Goal: Find specific fact: Find specific fact

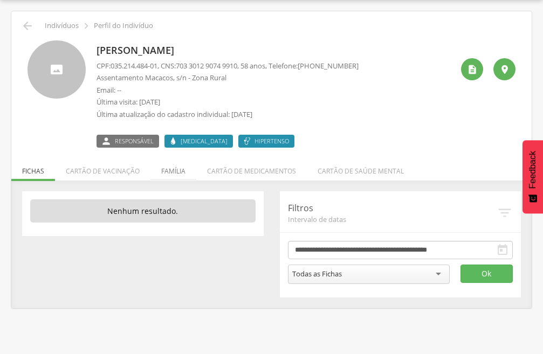
scroll to position [32, 0]
click at [171, 174] on li "Família" at bounding box center [173, 168] width 46 height 25
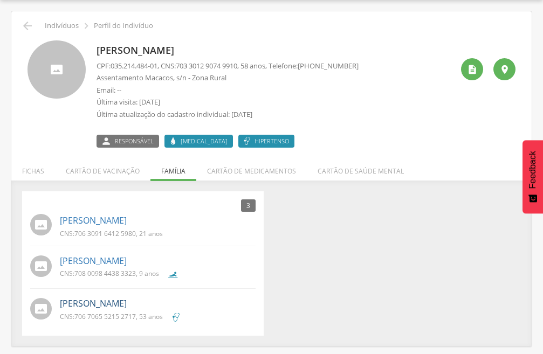
click at [111, 298] on link "[PERSON_NAME]" at bounding box center [93, 304] width 67 height 12
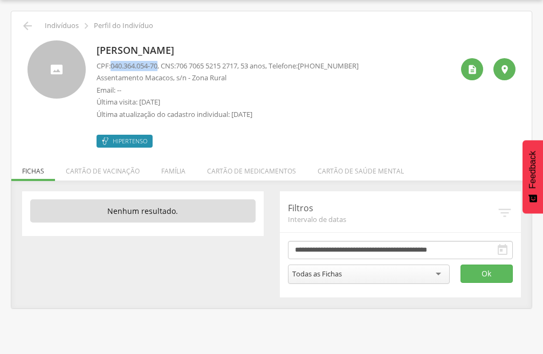
drag, startPoint x: 162, startPoint y: 65, endPoint x: 111, endPoint y: 61, distance: 51.4
click at [111, 61] on p "CPF: 040.364.054-70 , CNS: 706 7065 5215 2717 , 53 anos, Telefone: (83) 99655-3…" at bounding box center [228, 66] width 262 height 10
copy p "040.364.054-70"
drag, startPoint x: 246, startPoint y: 65, endPoint x: 232, endPoint y: 65, distance: 14.0
click at [232, 65] on span "706 7065 5215 2717" at bounding box center [206, 66] width 61 height 10
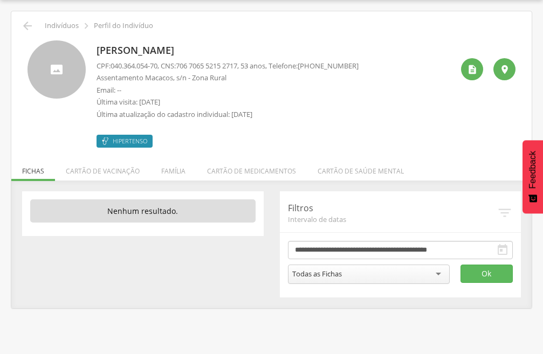
click at [250, 78] on p "Assentamento Macacos, s/n - Zona Rural" at bounding box center [228, 78] width 262 height 10
drag, startPoint x: 248, startPoint y: 66, endPoint x: 185, endPoint y: 64, distance: 63.1
click at [183, 62] on p "CPF: 040.364.054-70 , CNS: 706 7065 5215 2717 , 53 anos, Telefone: (83) 99655-3…" at bounding box center [228, 66] width 262 height 10
copy span "706 7065 5215 2717"
click at [28, 29] on icon "" at bounding box center [27, 25] width 13 height 13
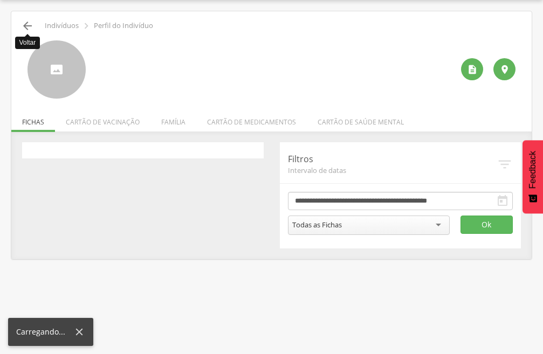
click at [28, 29] on icon "" at bounding box center [27, 25] width 13 height 13
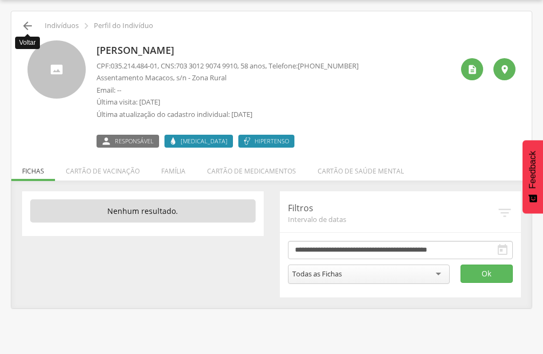
click at [29, 29] on icon "" at bounding box center [27, 25] width 13 height 13
click at [27, 25] on icon "" at bounding box center [27, 25] width 13 height 13
click at [29, 25] on icon "" at bounding box center [27, 25] width 13 height 13
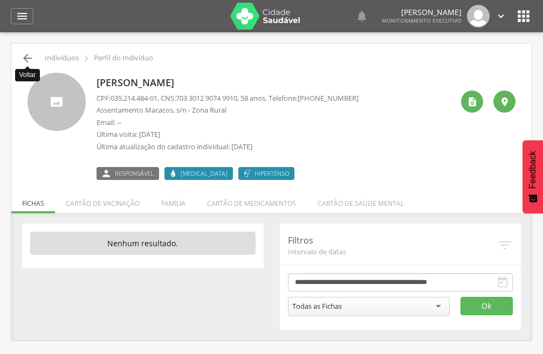
click at [25, 53] on icon "" at bounding box center [27, 58] width 13 height 13
click at [523, 16] on icon "" at bounding box center [523, 16] width 17 height 17
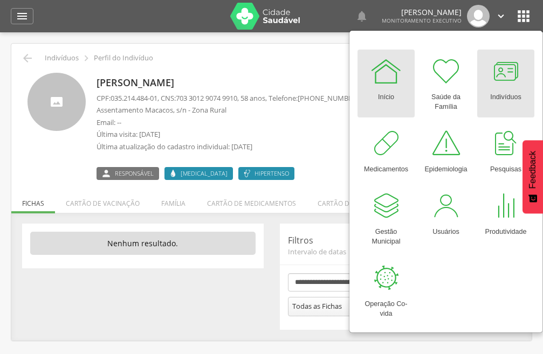
click at [506, 98] on div "Indivíduos" at bounding box center [505, 94] width 31 height 15
